Goal: Navigation & Orientation: Find specific page/section

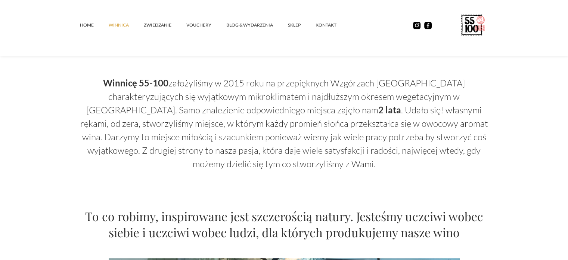
scroll to position [238, 0]
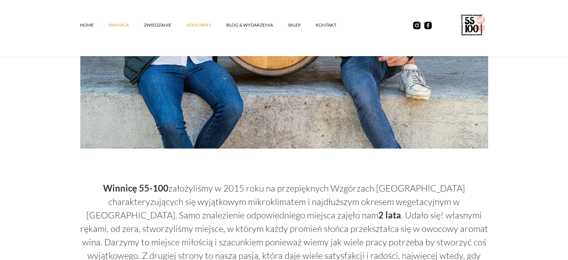
click at [188, 24] on link "vouchery" at bounding box center [206, 25] width 40 height 22
